Goal: Task Accomplishment & Management: Manage account settings

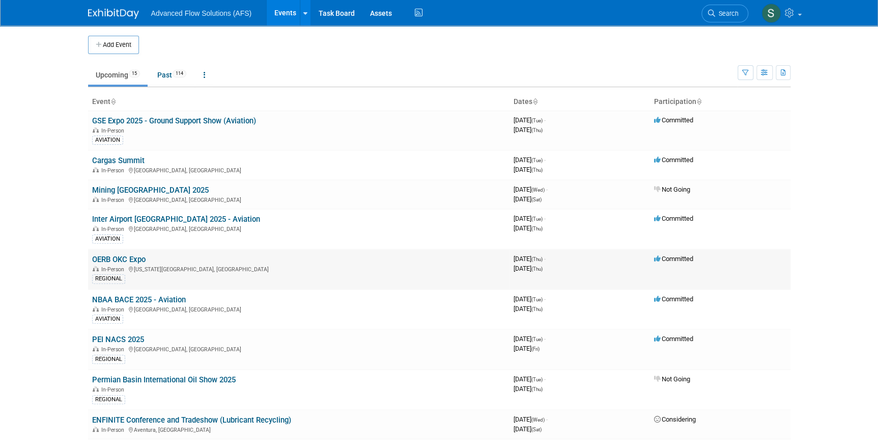
click at [131, 264] on div "In-Person [US_STATE][GEOGRAPHIC_DATA], [GEOGRAPHIC_DATA]" at bounding box center [299, 268] width 414 height 8
click at [125, 256] on link "OERB OKC Expo" at bounding box center [118, 259] width 53 height 9
click at [130, 160] on link "Cargas Summit" at bounding box center [118, 160] width 52 height 9
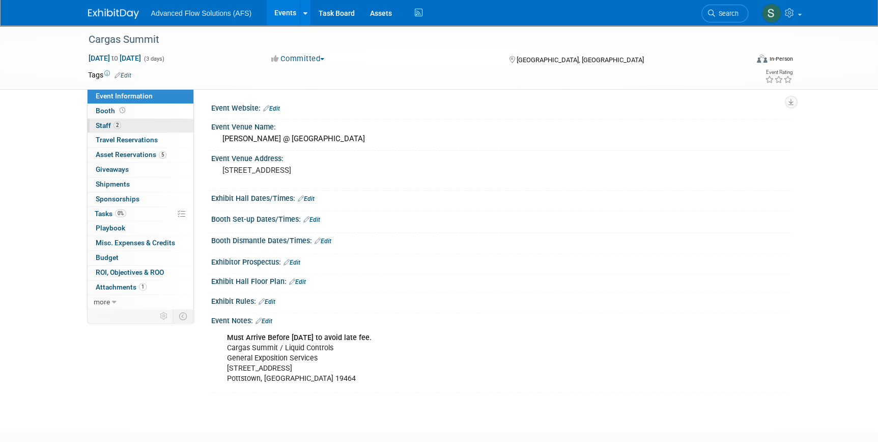
click at [102, 122] on span "Staff 2" at bounding box center [108, 125] width 25 height 8
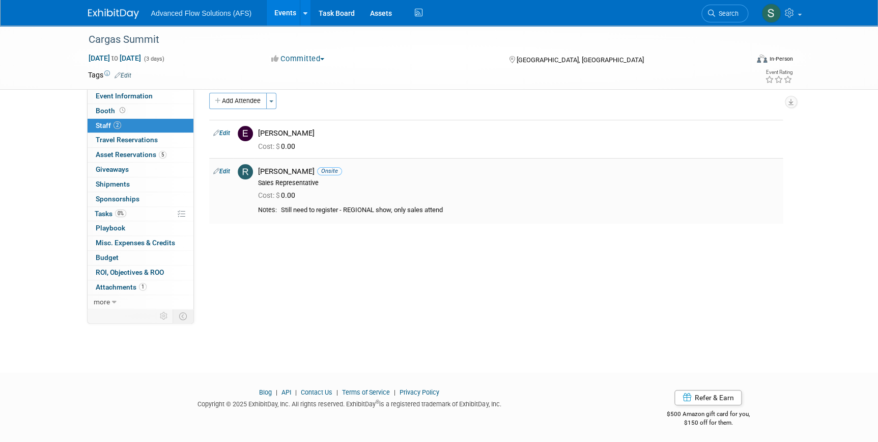
scroll to position [12, 0]
click at [120, 151] on span "Asset Reservations 5" at bounding box center [131, 154] width 71 height 8
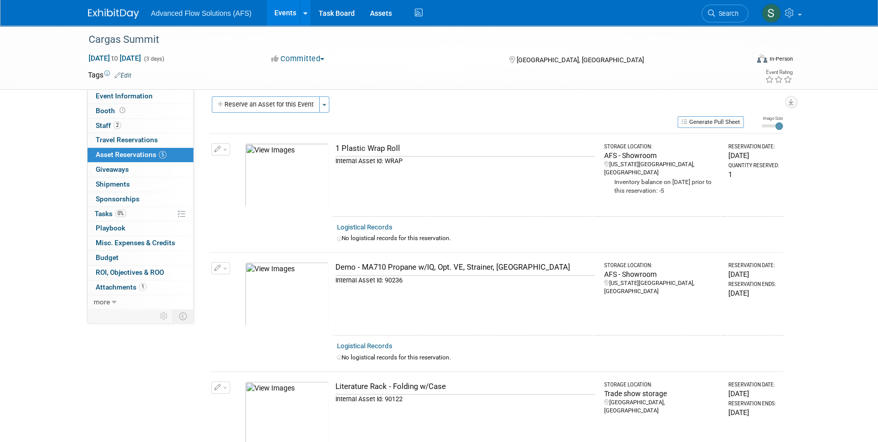
scroll to position [0, 0]
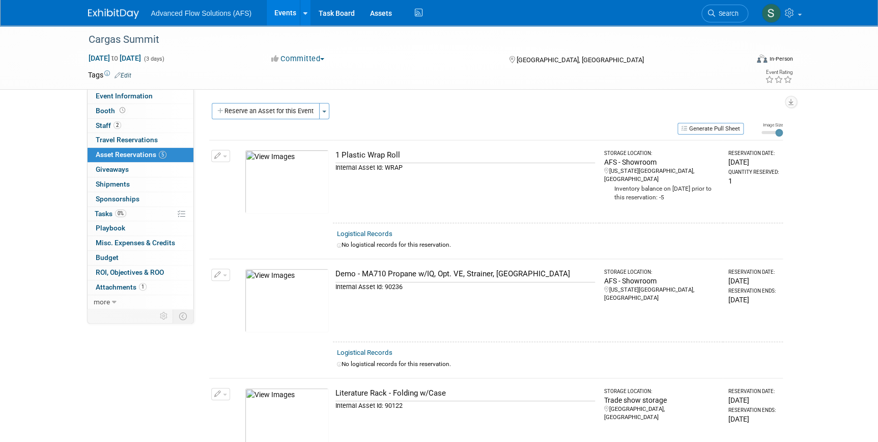
click at [225, 270] on button "button" at bounding box center [220, 274] width 19 height 12
click at [249, 322] on span "Cancel Reservation" at bounding box center [263, 322] width 65 height 8
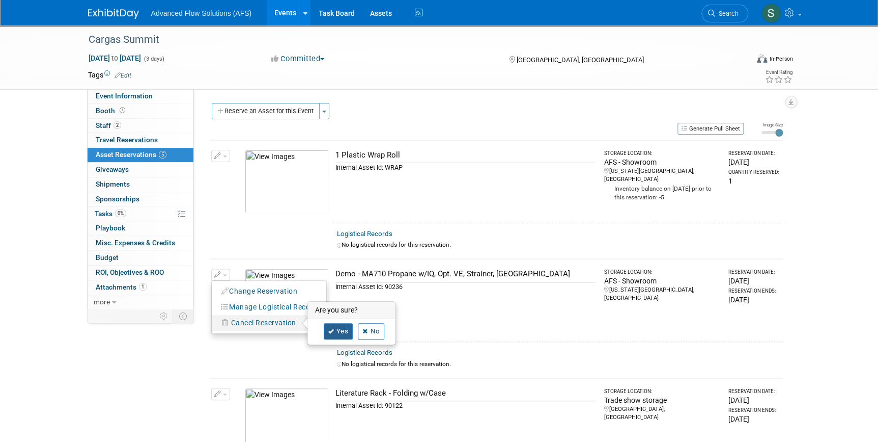
click at [342, 328] on link "Yes" at bounding box center [339, 331] width 30 height 16
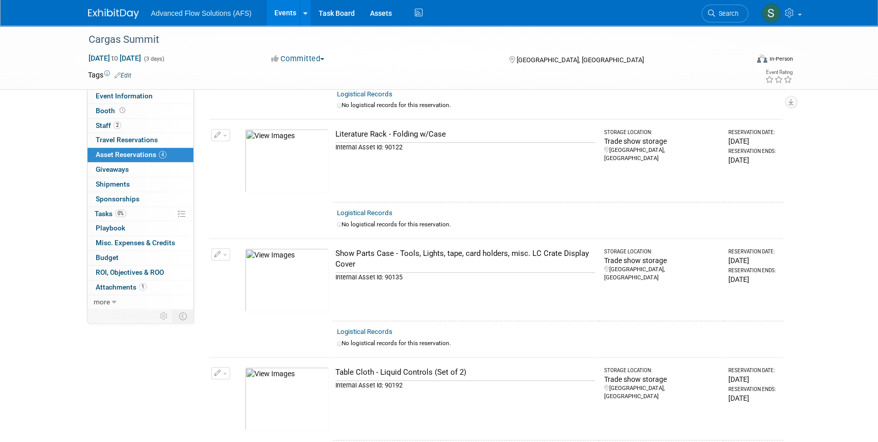
scroll to position [139, 0]
click at [226, 133] on button "button" at bounding box center [220, 136] width 19 height 12
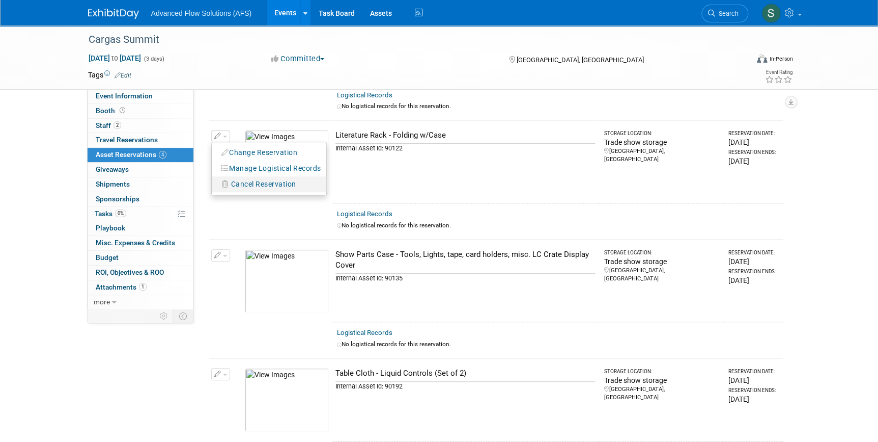
click at [259, 188] on button "Cancel Reservation" at bounding box center [259, 184] width 85 height 14
click at [342, 191] on link "Yes" at bounding box center [339, 192] width 30 height 16
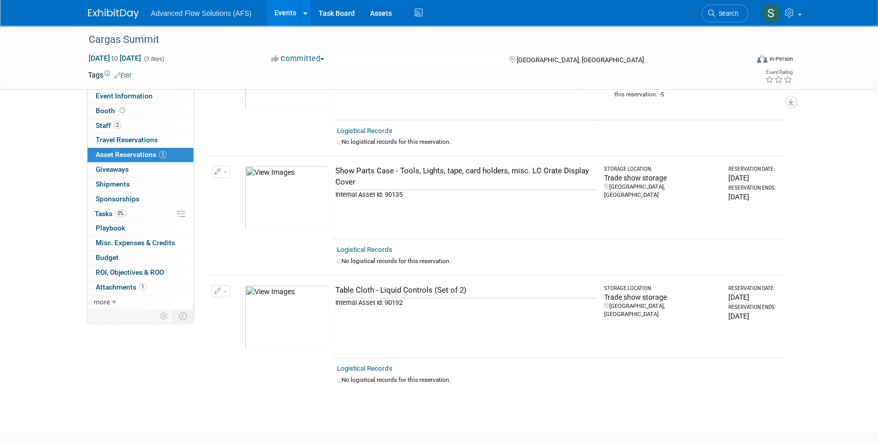
scroll to position [0, 0]
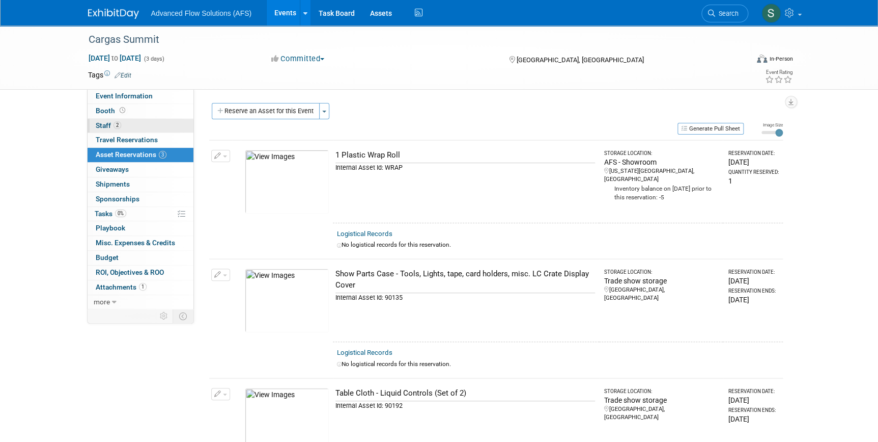
click at [101, 127] on span "Staff 2" at bounding box center [108, 125] width 25 height 8
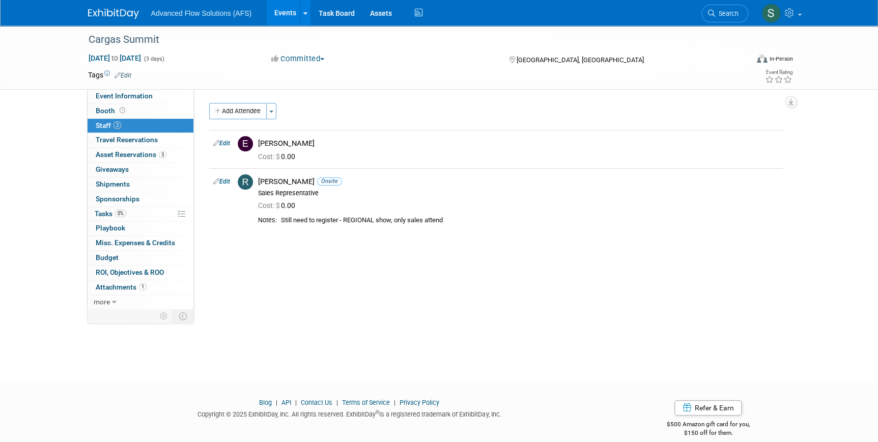
click at [117, 11] on img at bounding box center [113, 14] width 51 height 10
